Goal: Information Seeking & Learning: Learn about a topic

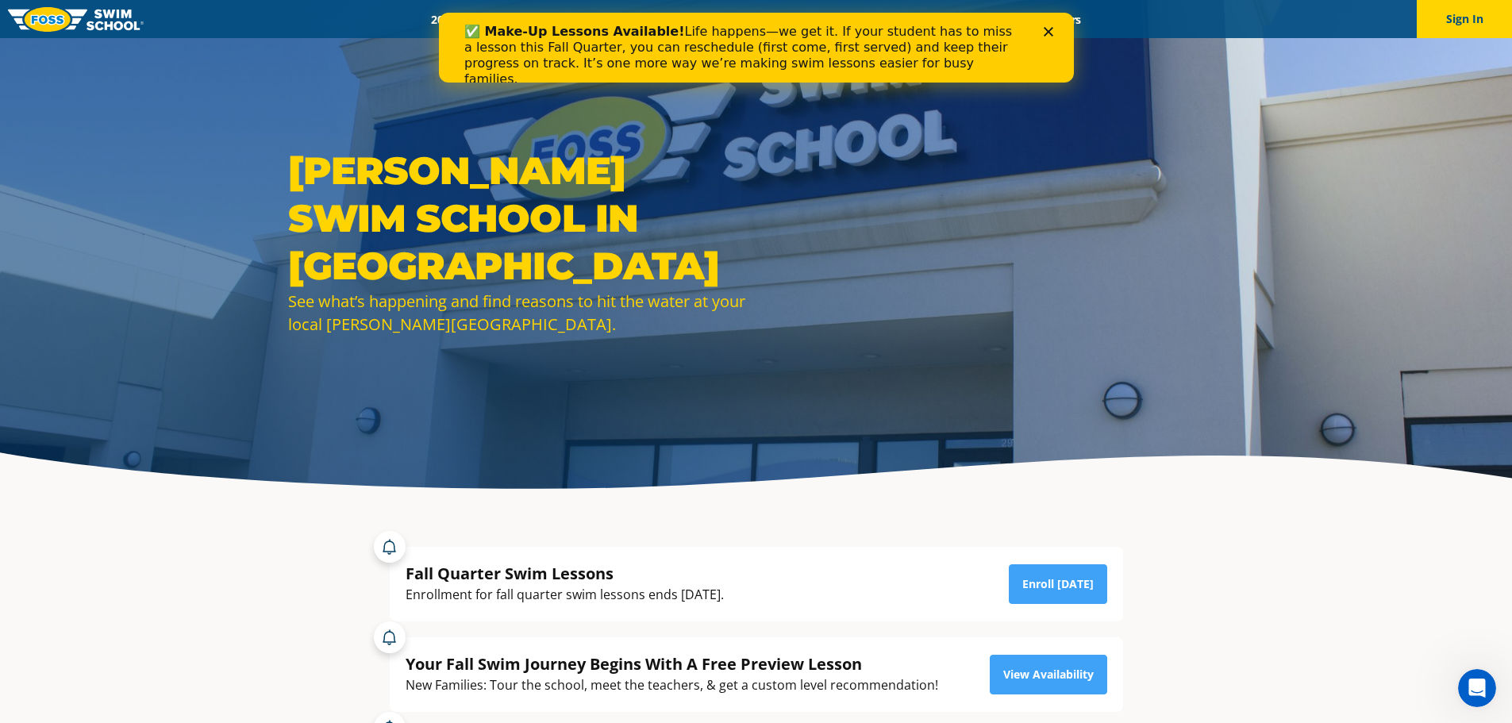
click at [1047, 29] on icon "Close" at bounding box center [1048, 32] width 10 height 10
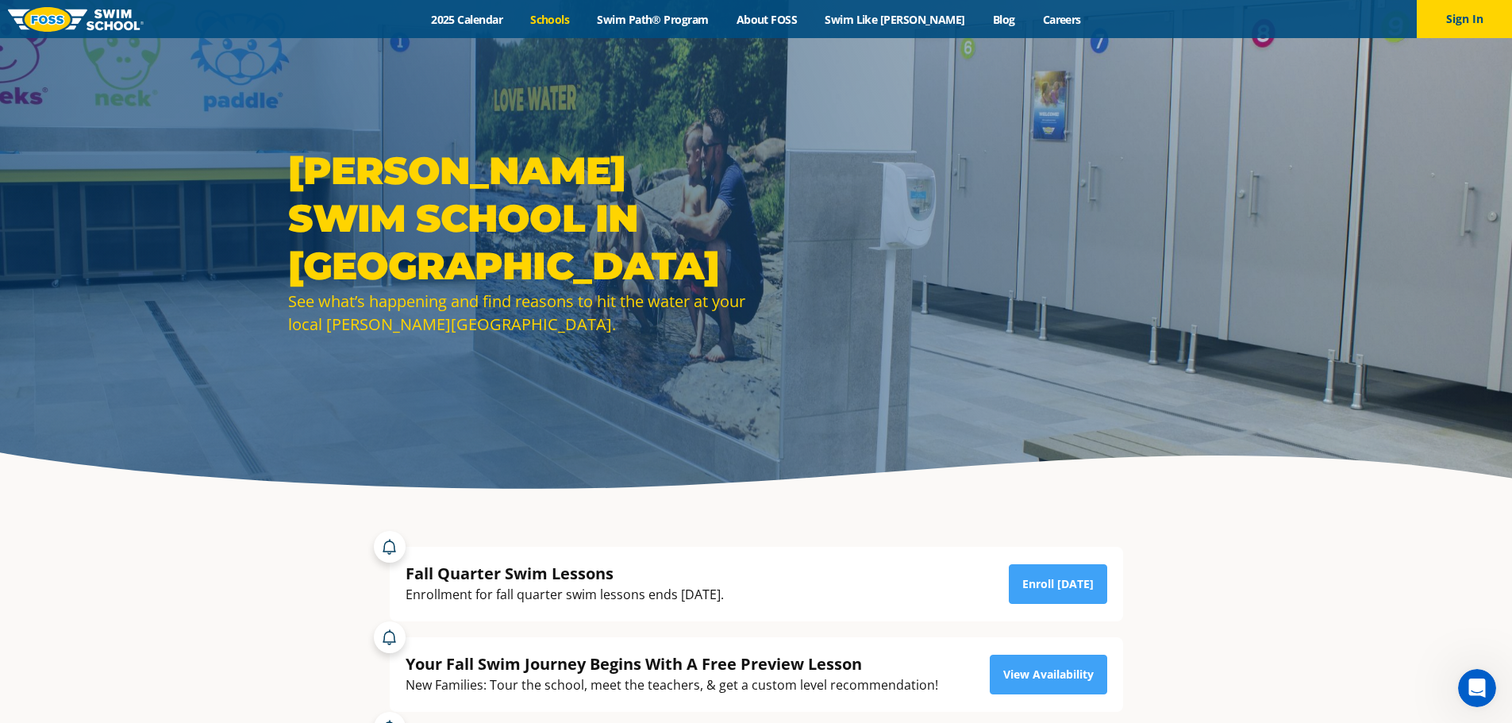
click at [583, 17] on link "Schools" at bounding box center [550, 19] width 67 height 15
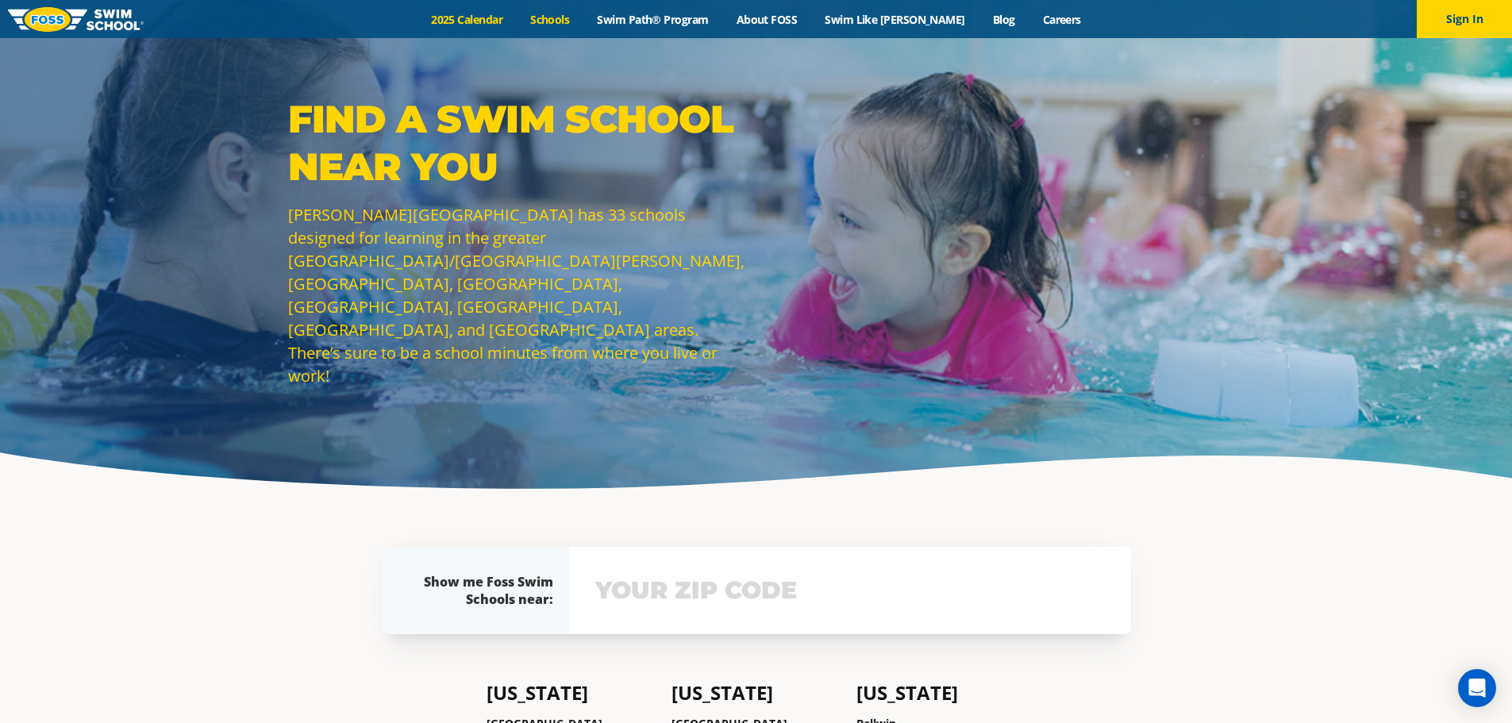
click at [483, 15] on link "2025 Calendar" at bounding box center [466, 19] width 99 height 15
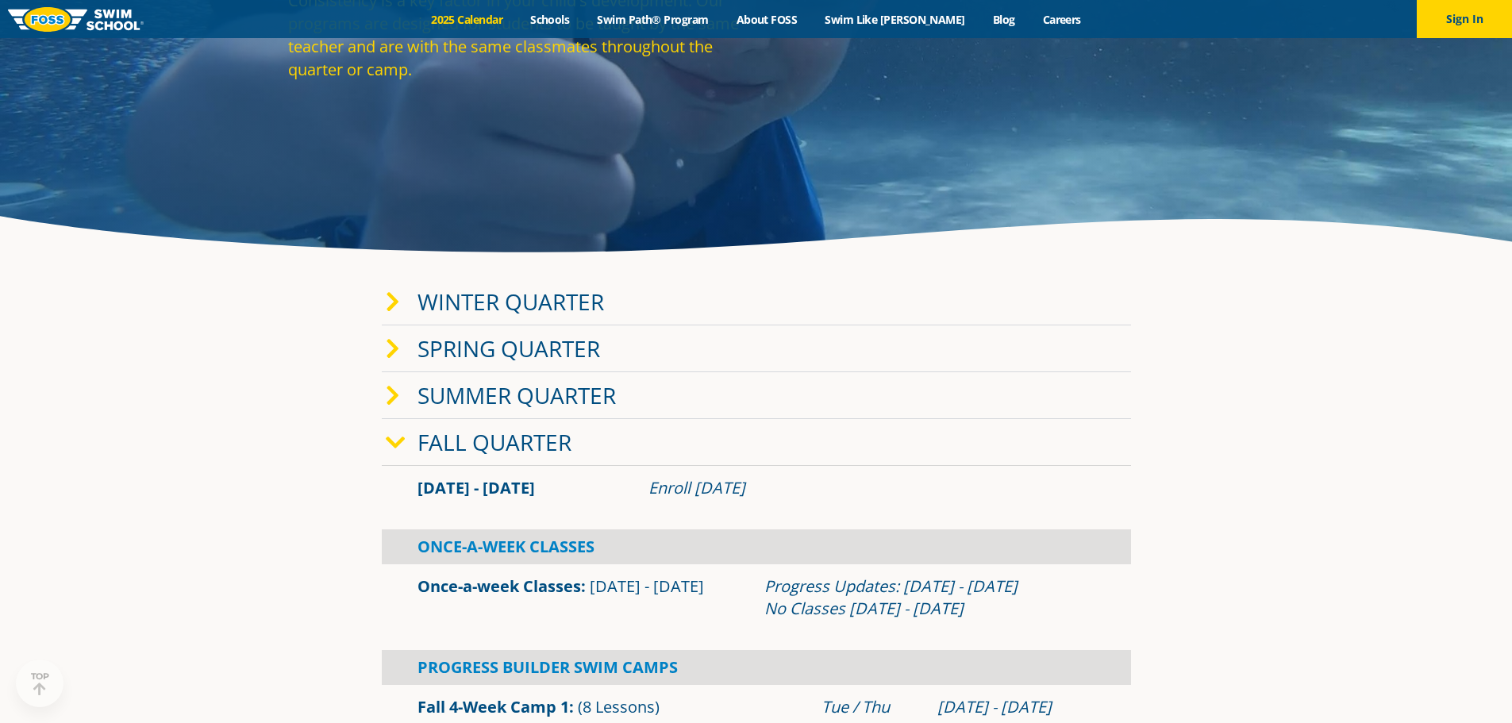
scroll to position [238, 0]
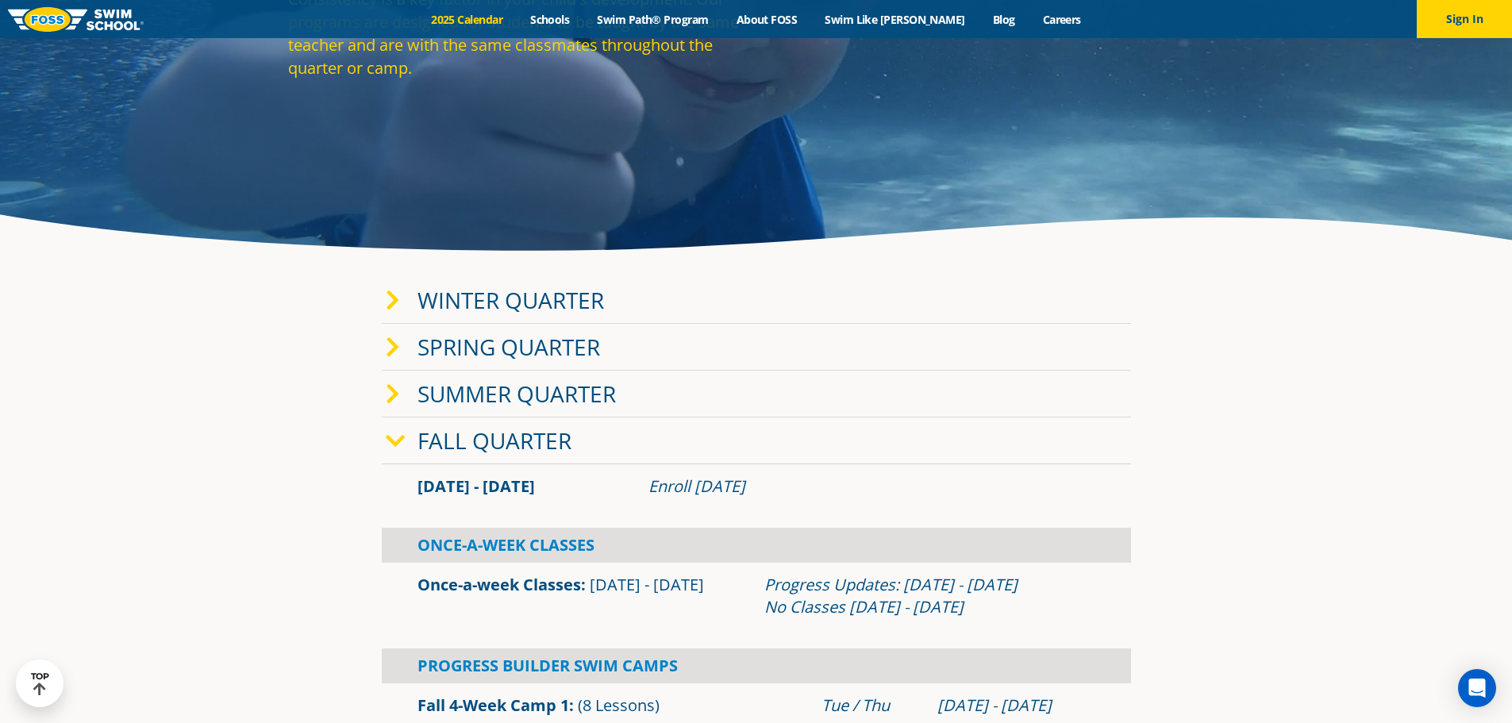
click at [503, 299] on link "Winter Quarter" at bounding box center [510, 300] width 187 height 30
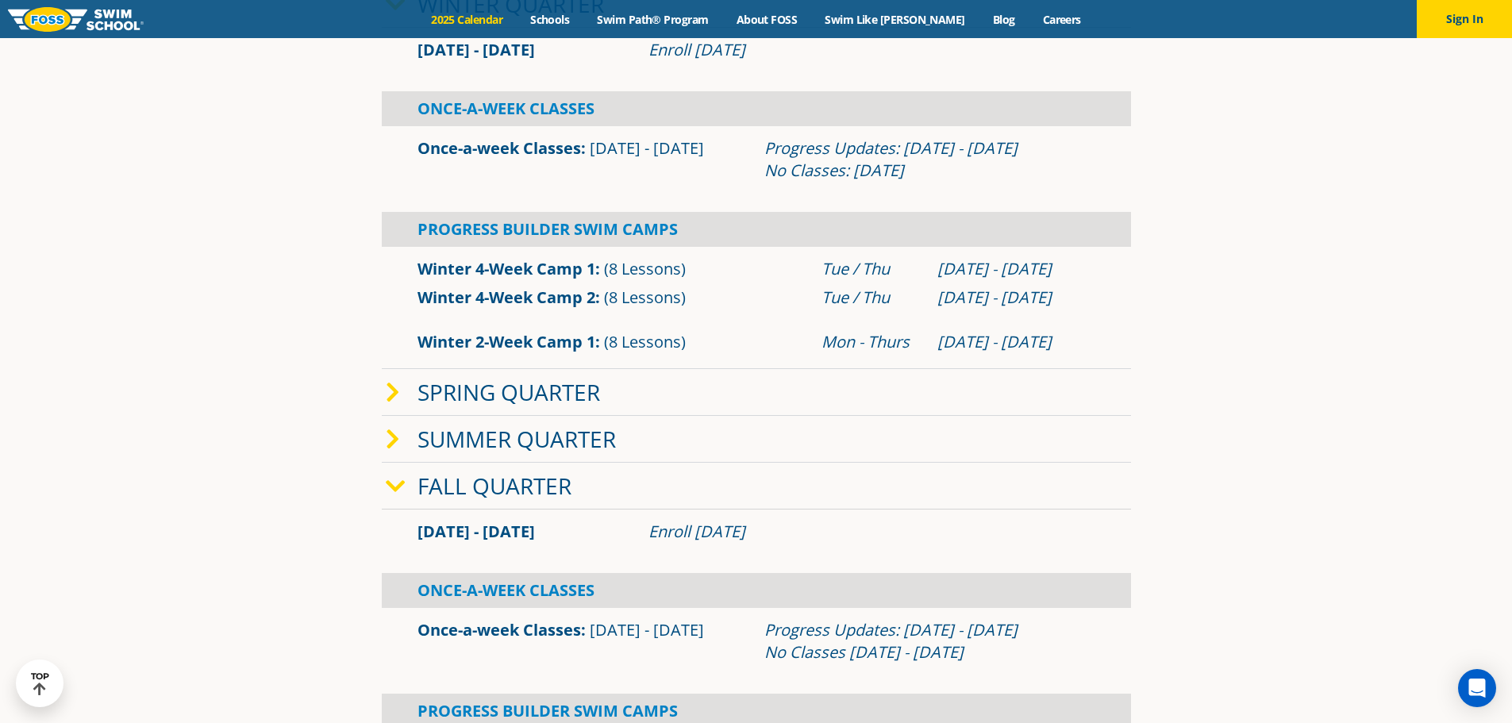
scroll to position [556, 0]
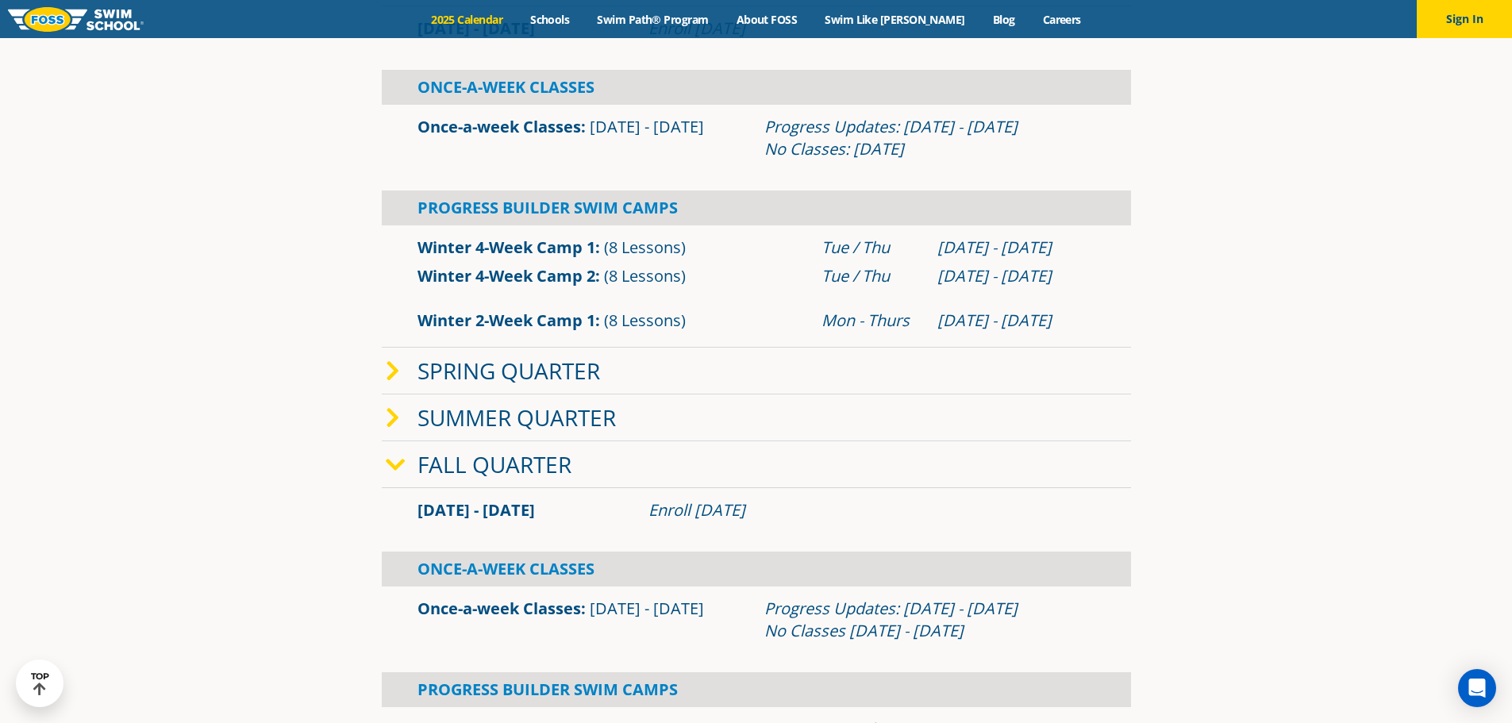
click at [474, 370] on link "Spring Quarter" at bounding box center [508, 371] width 183 height 30
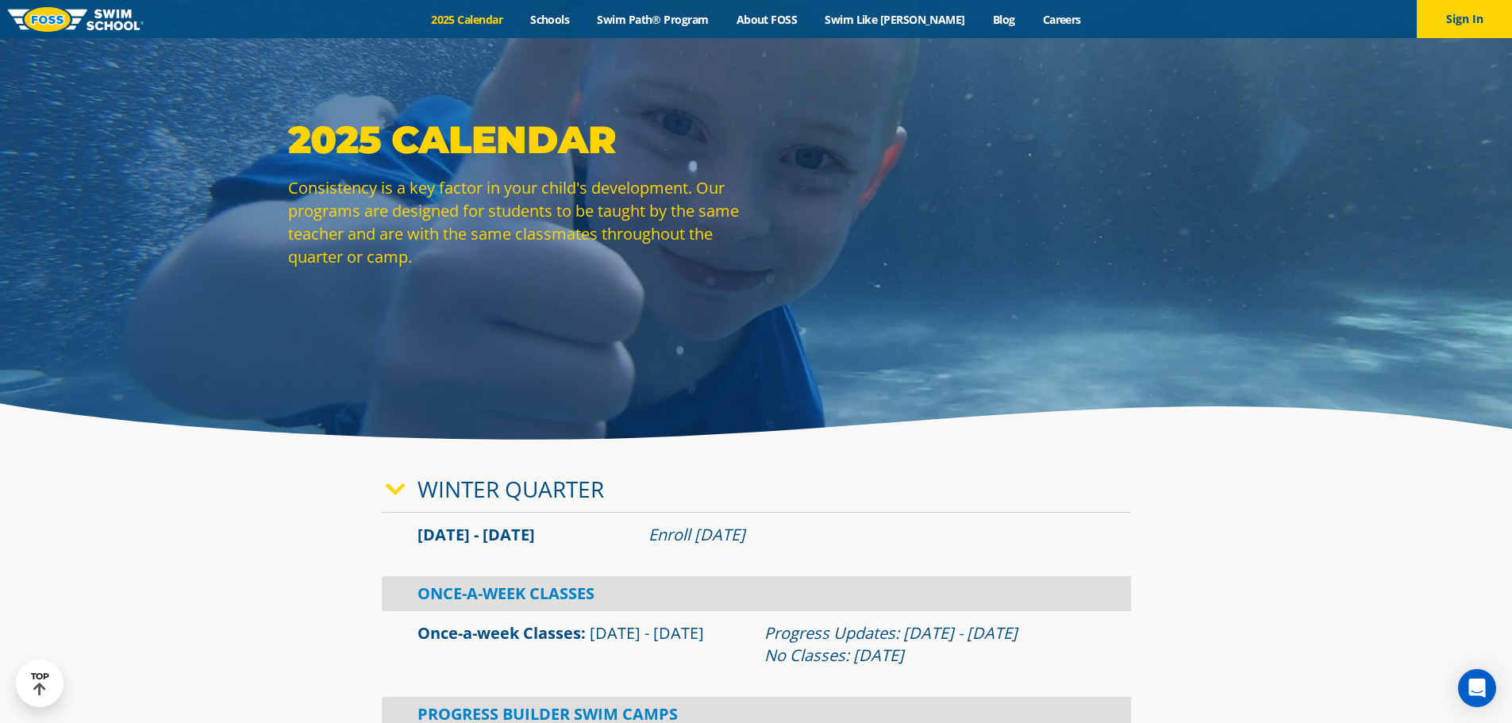
scroll to position [0, 0]
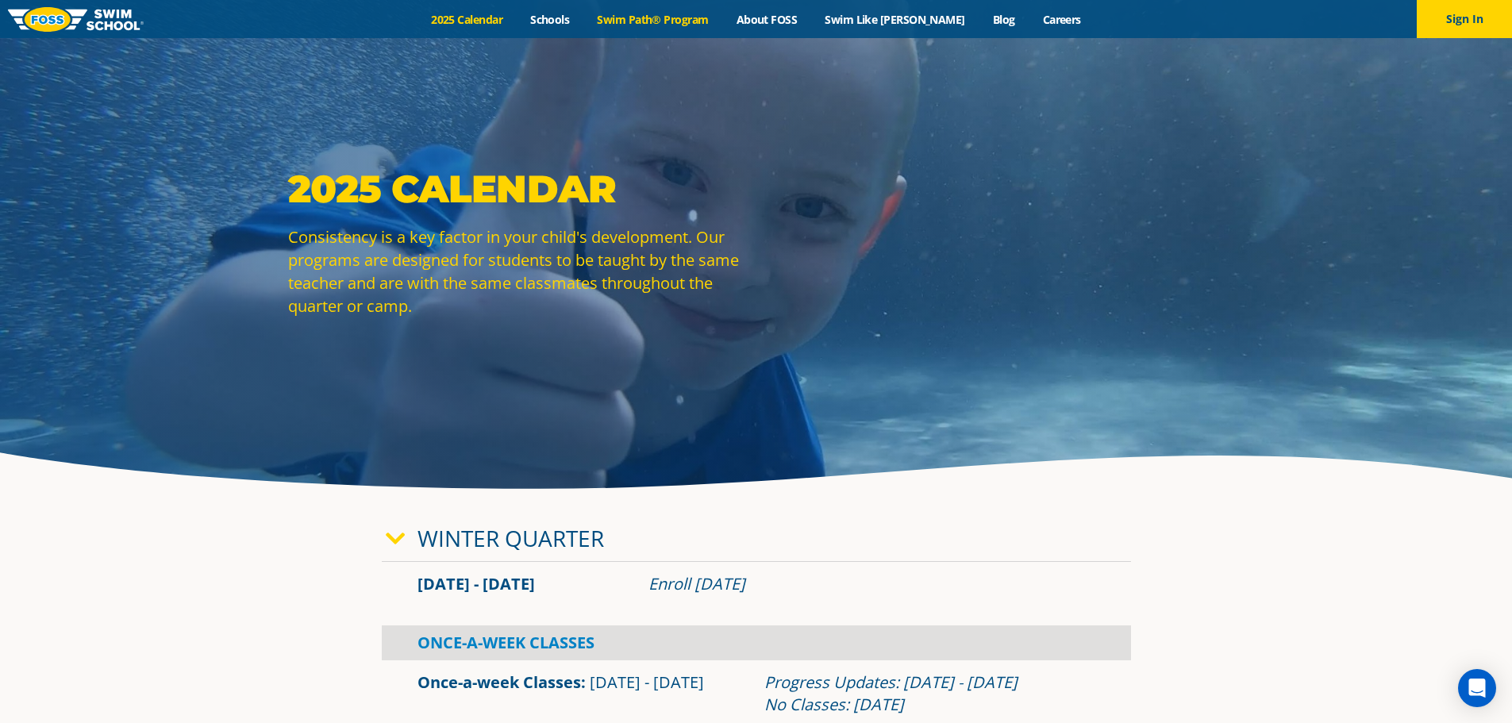
click at [661, 18] on link "Swim Path® Program" at bounding box center [652, 19] width 139 height 15
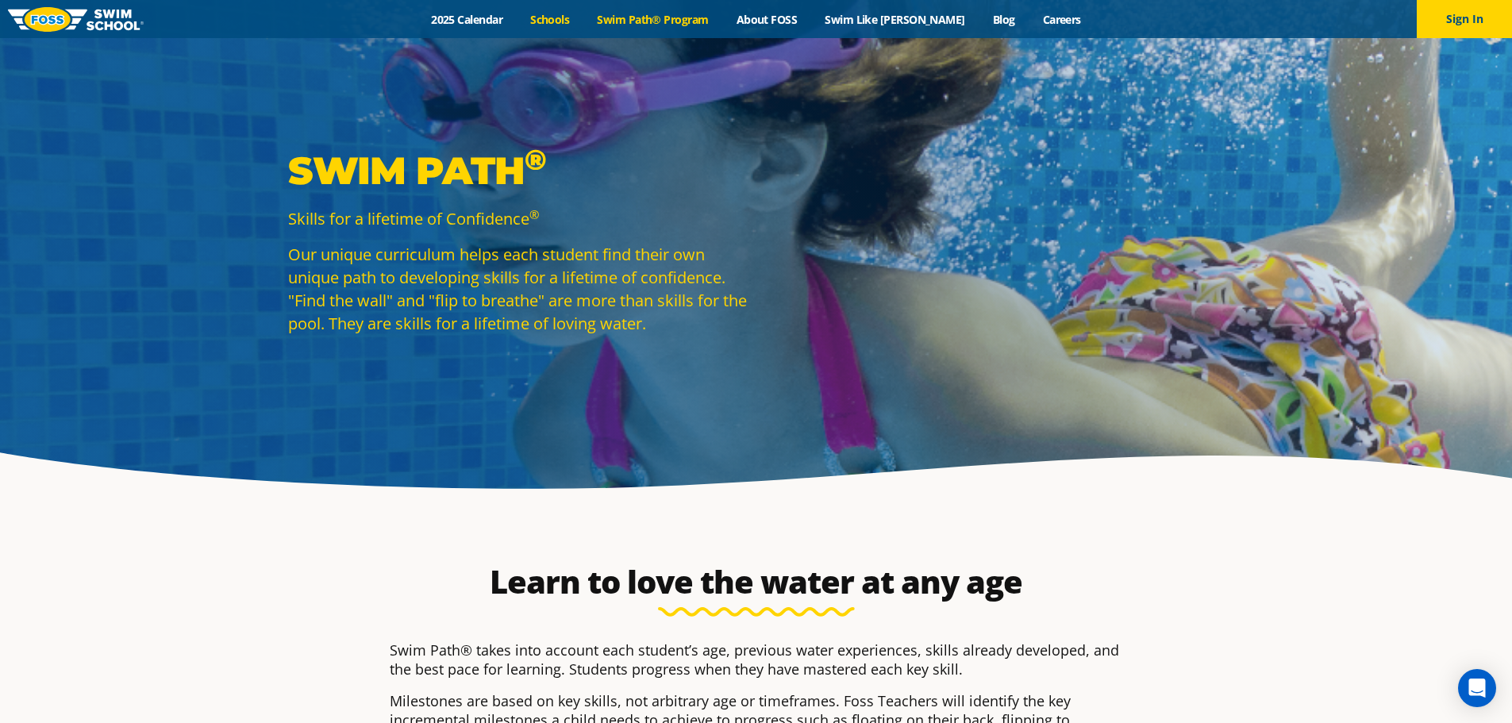
click at [573, 13] on link "Schools" at bounding box center [550, 19] width 67 height 15
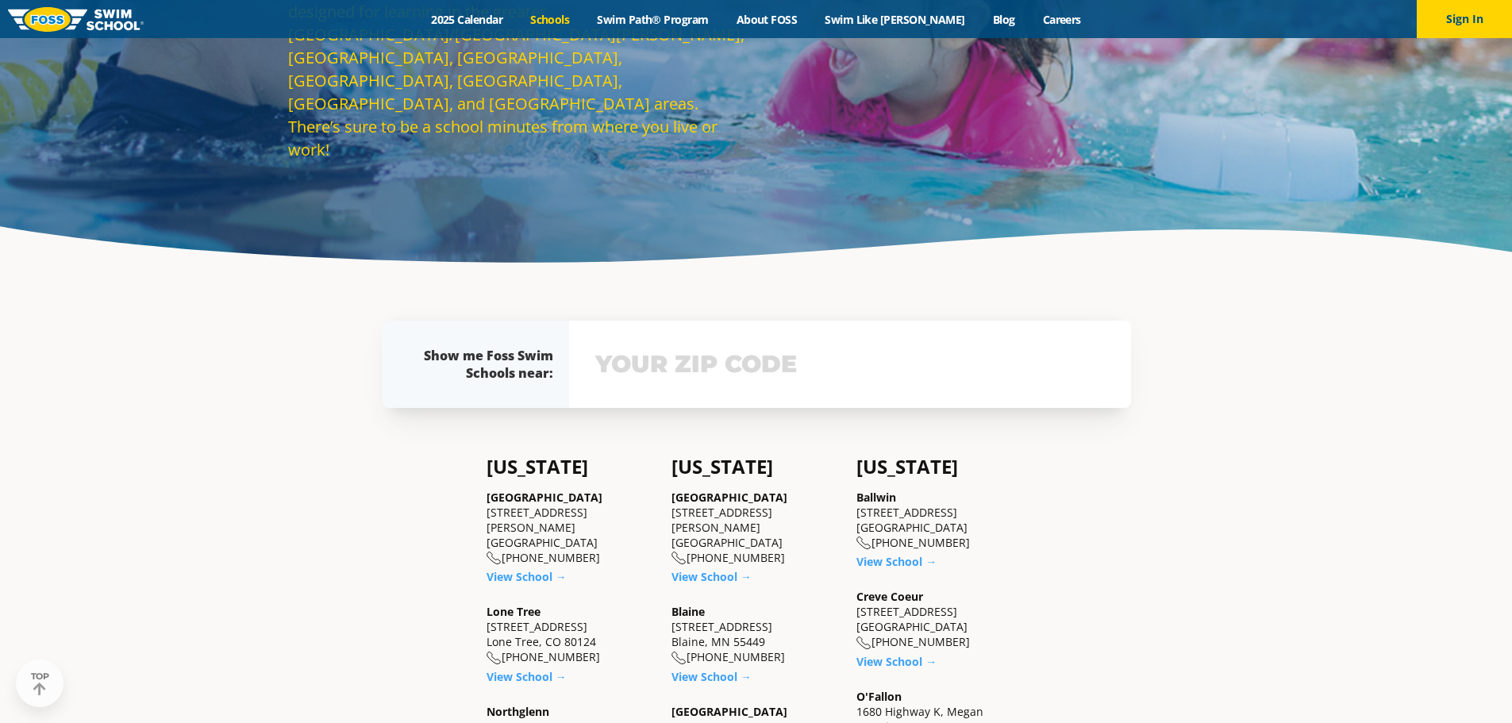
scroll to position [238, 0]
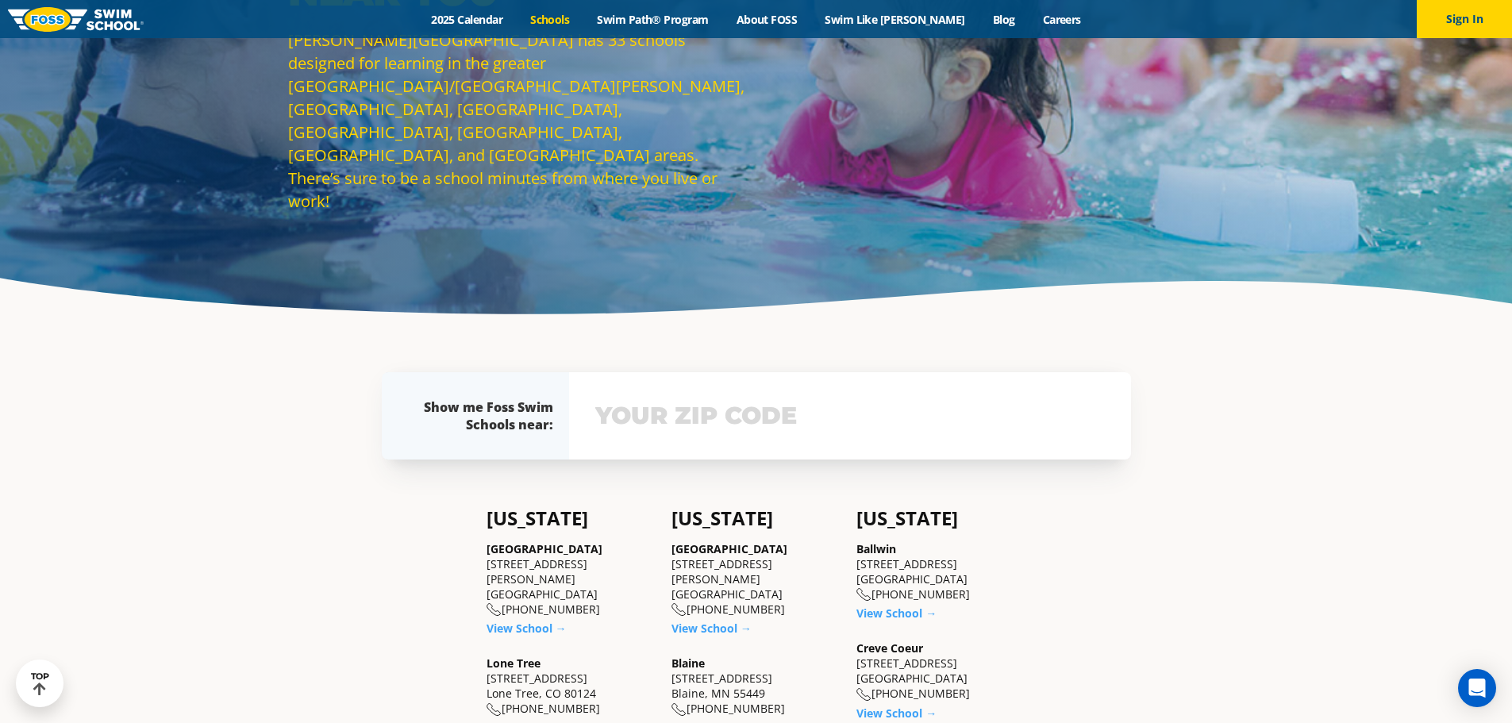
click at [689, 440] on div "View school & class schedule" at bounding box center [850, 415] width 562 height 87
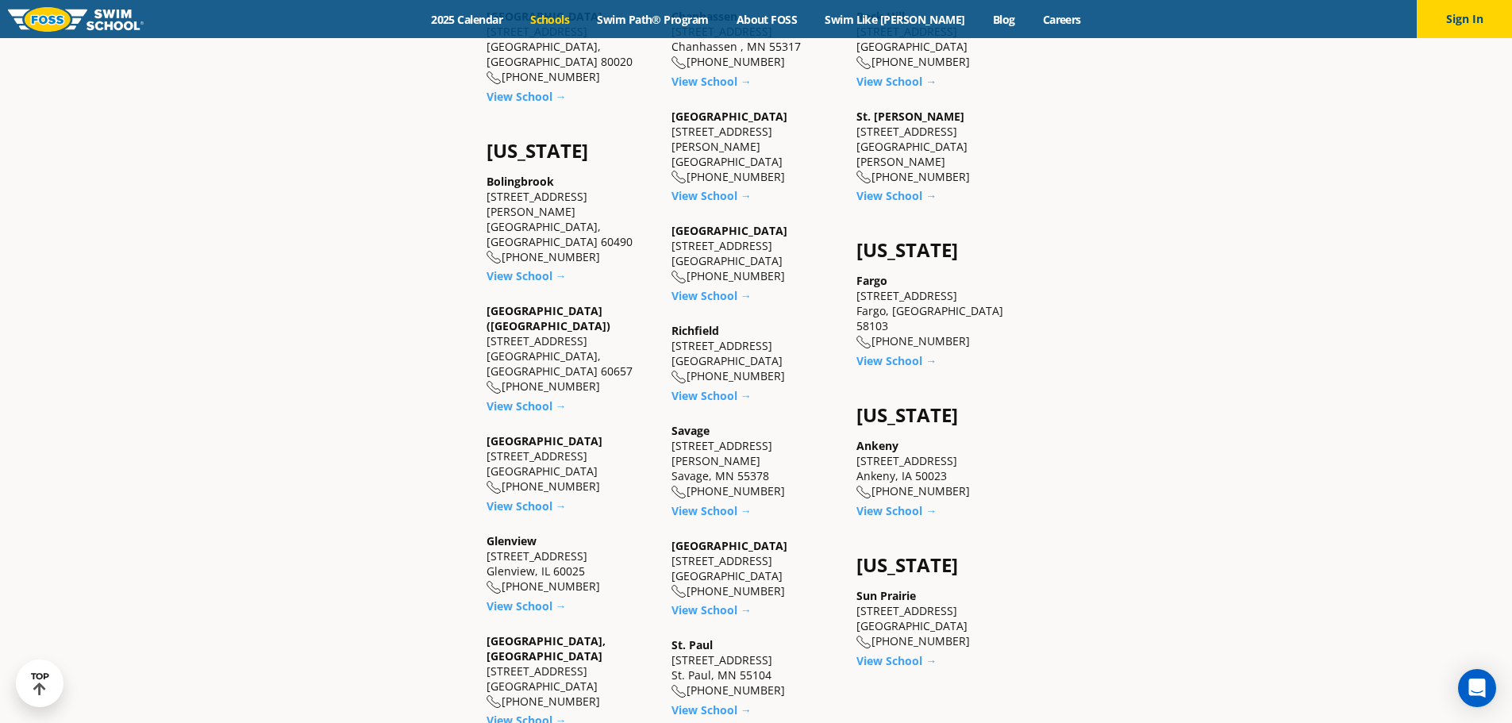
scroll to position [1023, 0]
click at [707, 387] on link "View School →" at bounding box center [711, 394] width 80 height 15
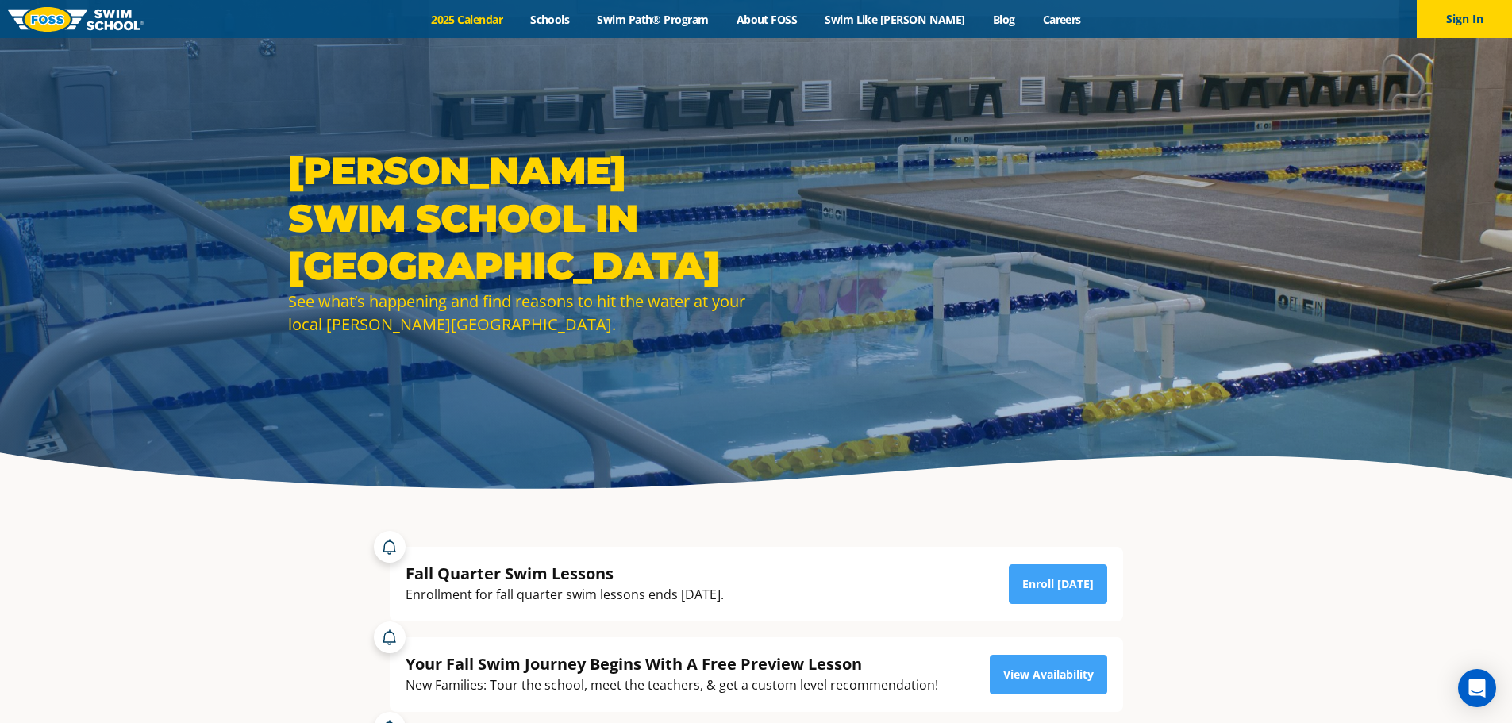
click at [471, 17] on link "2025 Calendar" at bounding box center [466, 19] width 99 height 15
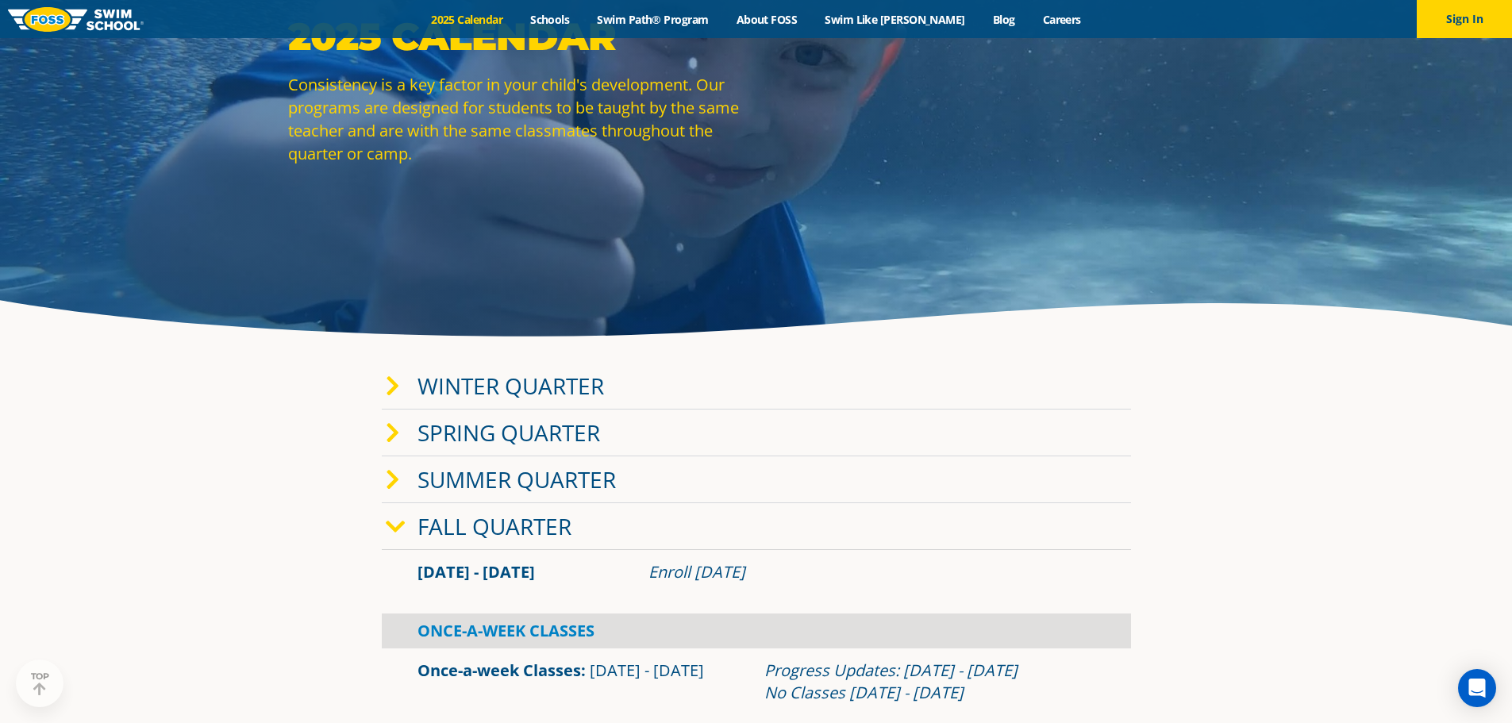
scroll to position [159, 0]
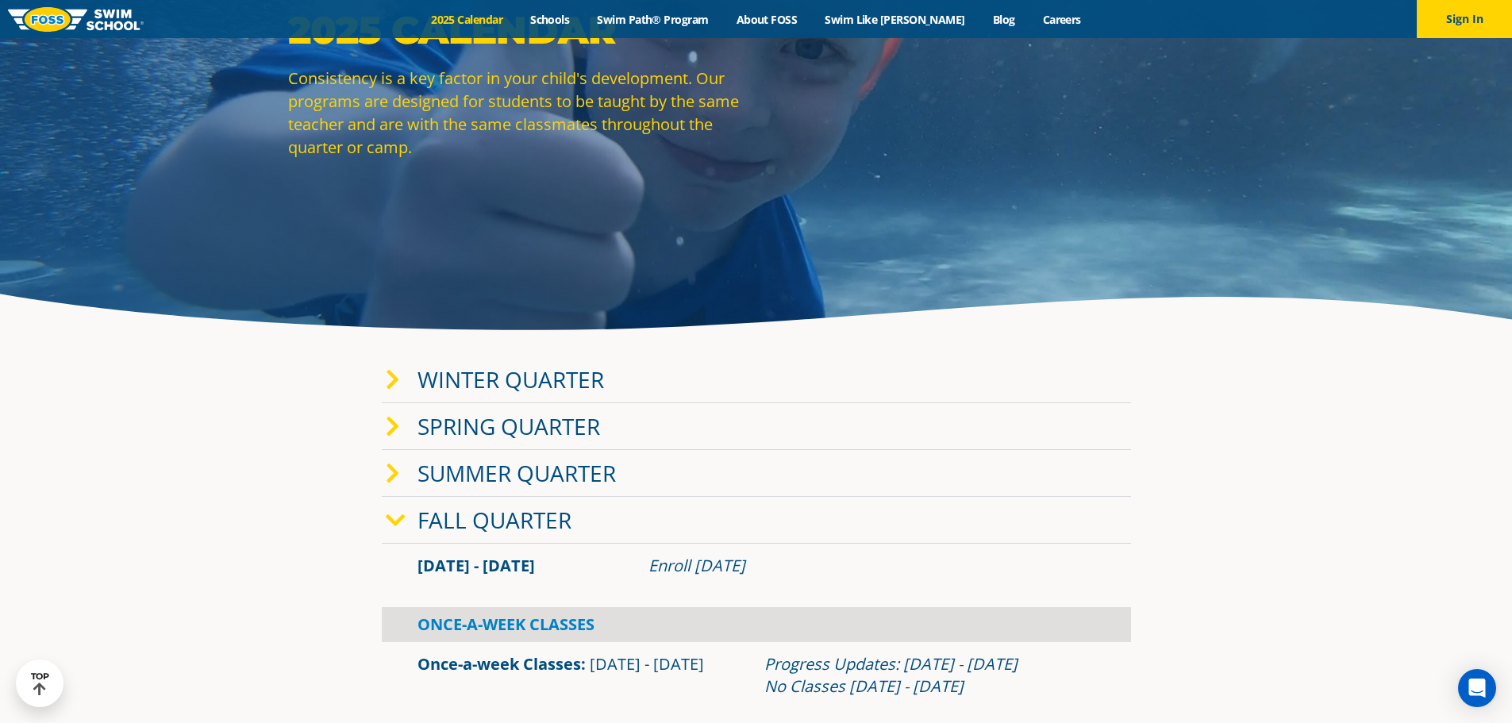
click at [440, 371] on link "Winter Quarter" at bounding box center [510, 379] width 187 height 30
